Goal: Check status: Check status

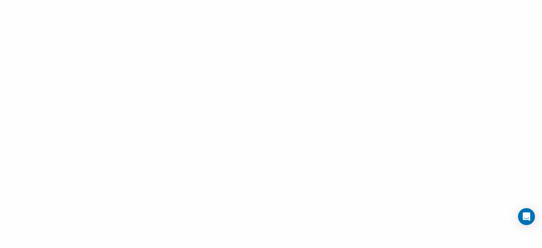
click at [334, 90] on div at bounding box center [271, 124] width 542 height 248
